Goal: Download file/media

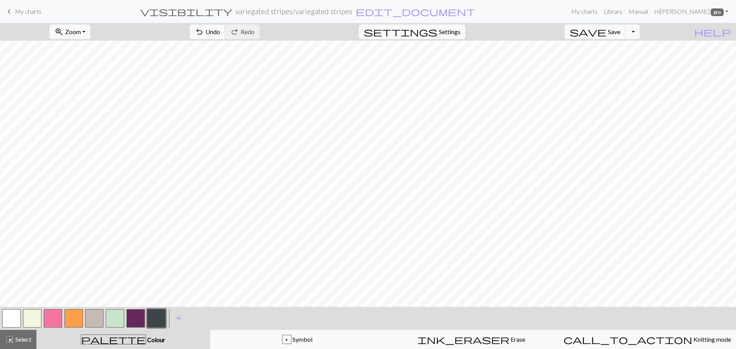
click at [54, 321] on button "button" at bounding box center [53, 318] width 18 height 18
click at [117, 324] on button "button" at bounding box center [115, 318] width 18 height 18
drag, startPoint x: 51, startPoint y: 317, endPoint x: 66, endPoint y: 311, distance: 16.0
click at [52, 317] on button "button" at bounding box center [53, 318] width 18 height 18
click at [33, 319] on button "button" at bounding box center [32, 318] width 18 height 18
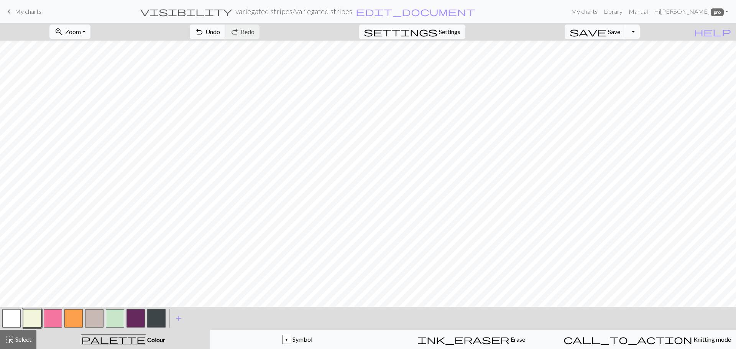
drag, startPoint x: 114, startPoint y: 319, endPoint x: 127, endPoint y: 310, distance: 16.5
click at [118, 317] on button "button" at bounding box center [115, 318] width 18 height 18
click at [45, 313] on button "button" at bounding box center [53, 318] width 18 height 18
click at [117, 318] on button "button" at bounding box center [115, 318] width 18 height 18
click at [56, 314] on button "button" at bounding box center [53, 318] width 18 height 18
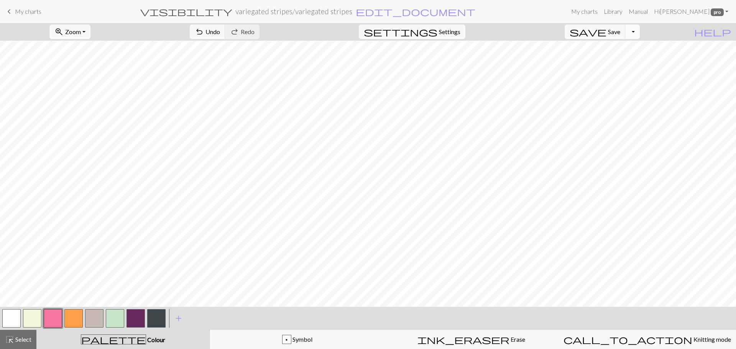
click at [640, 29] on button "Toggle Dropdown" at bounding box center [632, 32] width 15 height 15
click at [620, 64] on button "save_alt Download" at bounding box center [576, 61] width 127 height 12
click at [345, 24] on button "Download" at bounding box center [349, 25] width 37 height 15
click at [640, 31] on button "Toggle Dropdown" at bounding box center [632, 32] width 15 height 15
click at [619, 59] on button "save_alt Download" at bounding box center [576, 61] width 127 height 12
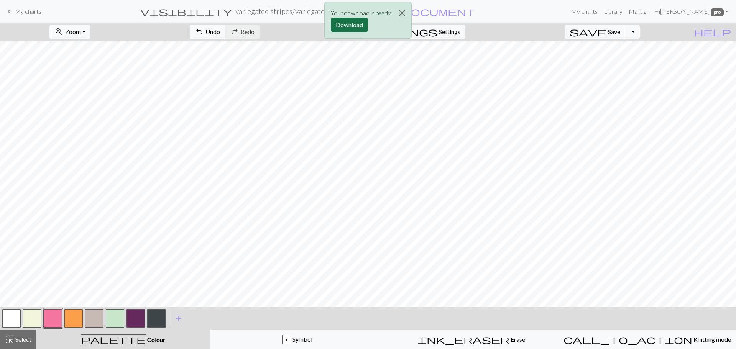
click at [352, 20] on button "Download" at bounding box center [349, 25] width 37 height 15
